Goal: Task Accomplishment & Management: Complete application form

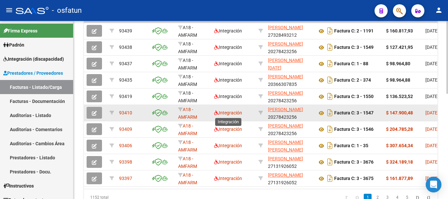
scroll to position [257, 0]
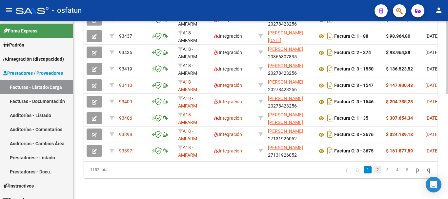
click at [374, 169] on link "2" at bounding box center [378, 169] width 8 height 7
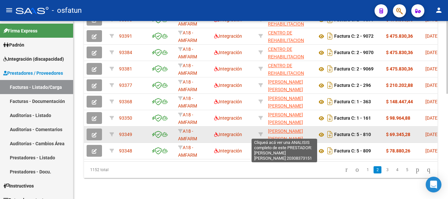
scroll to position [9, 0]
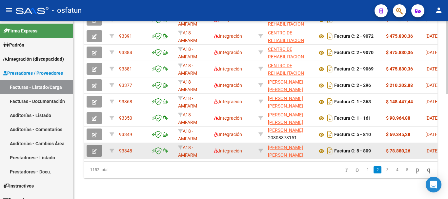
click at [92, 148] on span "button" at bounding box center [94, 151] width 5 height 6
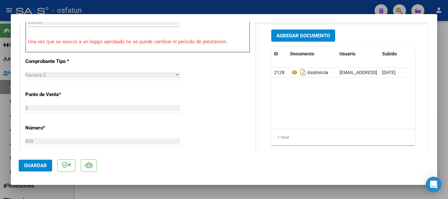
scroll to position [0, 0]
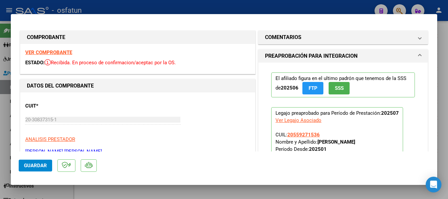
type input "$ 0,00"
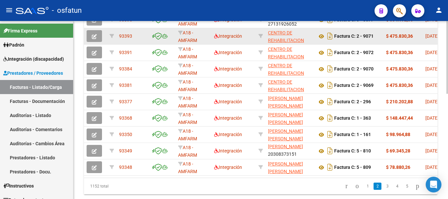
scroll to position [257, 0]
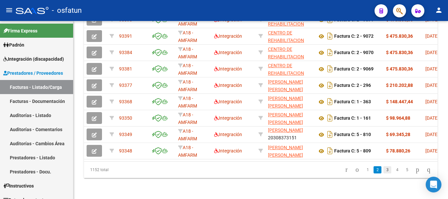
click at [383, 169] on link "3" at bounding box center [387, 169] width 8 height 7
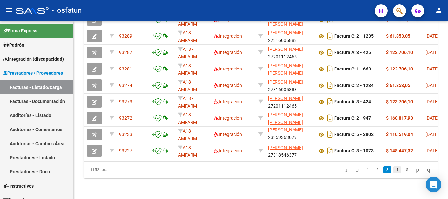
click at [393, 170] on link "4" at bounding box center [397, 169] width 8 height 7
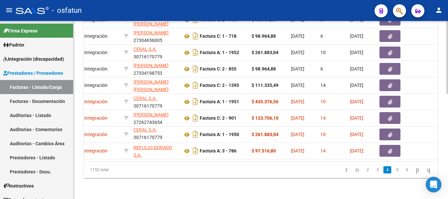
scroll to position [0, 147]
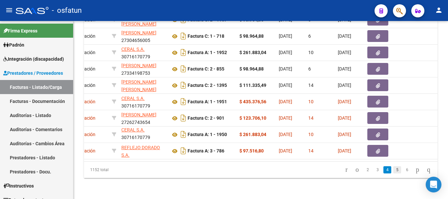
click at [393, 169] on link "5" at bounding box center [397, 169] width 8 height 7
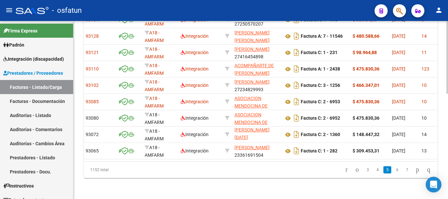
scroll to position [0, 0]
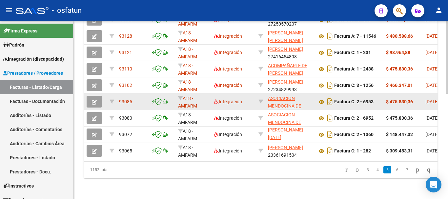
click at [101, 96] on button "button" at bounding box center [94, 102] width 15 height 12
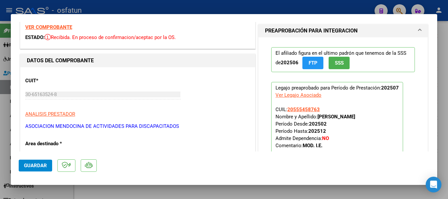
scroll to position [66, 0]
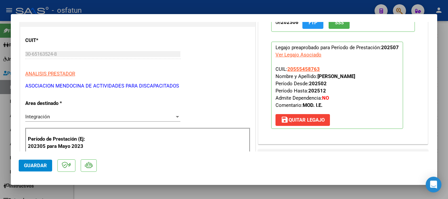
type input "$ 0,00"
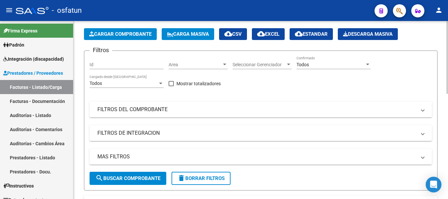
scroll to position [0, 0]
